Goal: Transaction & Acquisition: Obtain resource

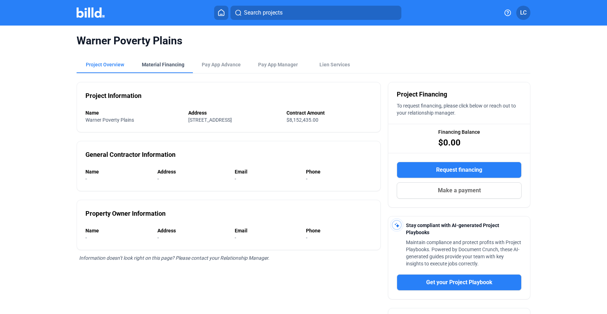
click at [160, 64] on div "Material Financing" at bounding box center [163, 64] width 43 height 7
